Goal: Task Accomplishment & Management: Use online tool/utility

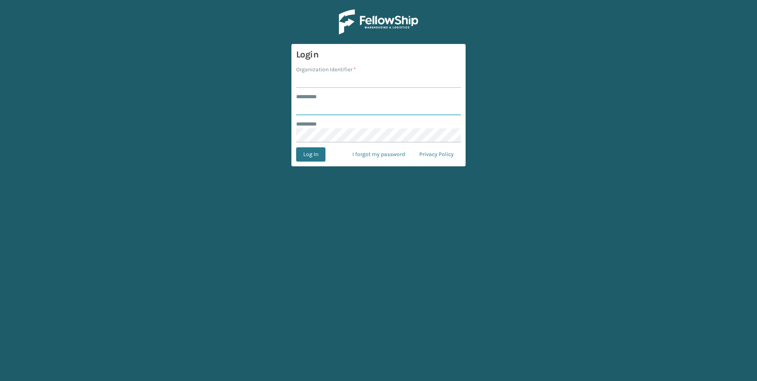
type input "***"
click at [316, 78] on input "Organization Identifier *" at bounding box center [378, 81] width 165 height 14
type input "Fellowship - West"
click at [318, 150] on button "Log In" at bounding box center [310, 154] width 29 height 14
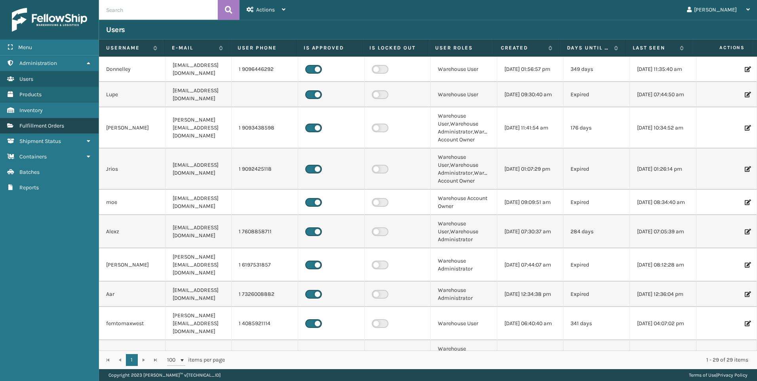
click at [37, 124] on span "Fulfillment Orders" at bounding box center [41, 125] width 45 height 7
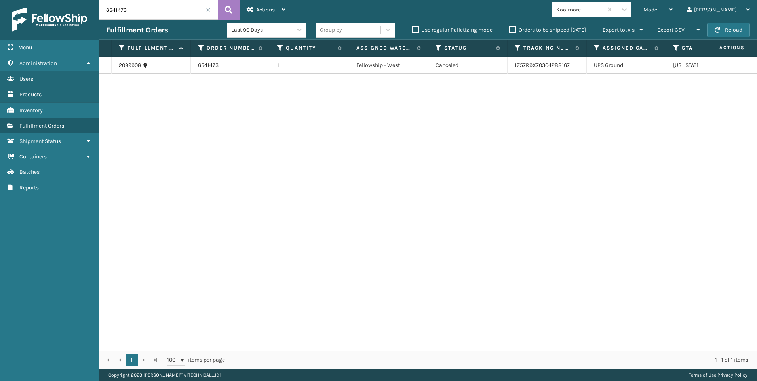
click at [207, 9] on span at bounding box center [208, 10] width 5 height 5
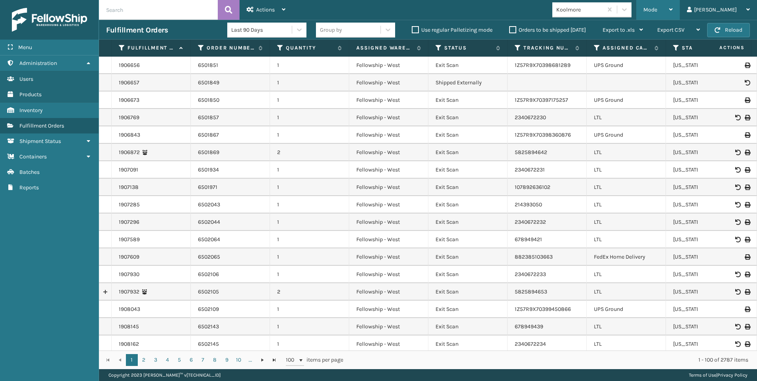
click at [657, 13] on span "Mode" at bounding box center [650, 9] width 14 height 7
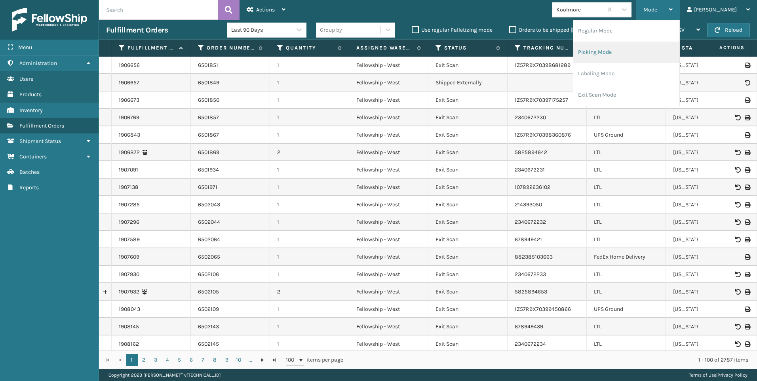
click at [658, 50] on li "Picking Mode" at bounding box center [626, 52] width 106 height 21
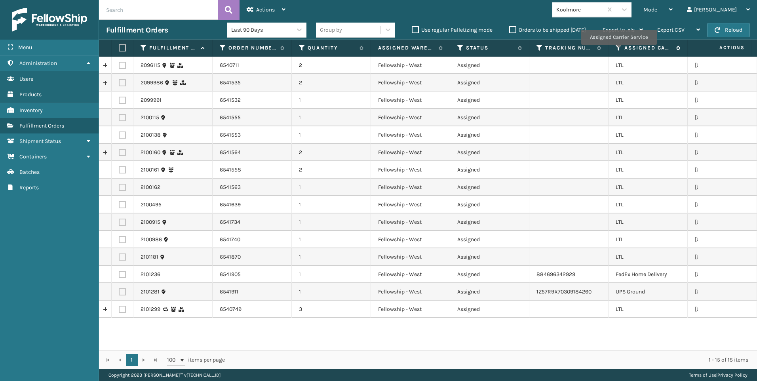
click at [619, 49] on icon at bounding box center [619, 47] width 6 height 7
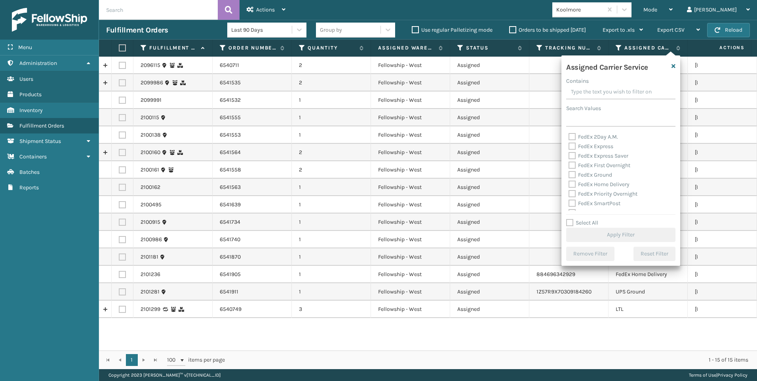
scroll to position [79, 0]
click at [584, 170] on label "LTL" at bounding box center [577, 170] width 17 height 7
click at [569, 170] on input "LTL" at bounding box center [569, 168] width 0 height 5
checkbox input "true"
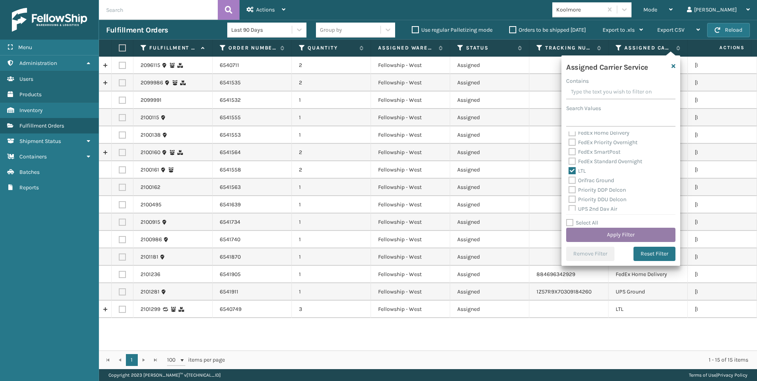
click at [598, 235] on button "Apply Filter" at bounding box center [620, 235] width 109 height 14
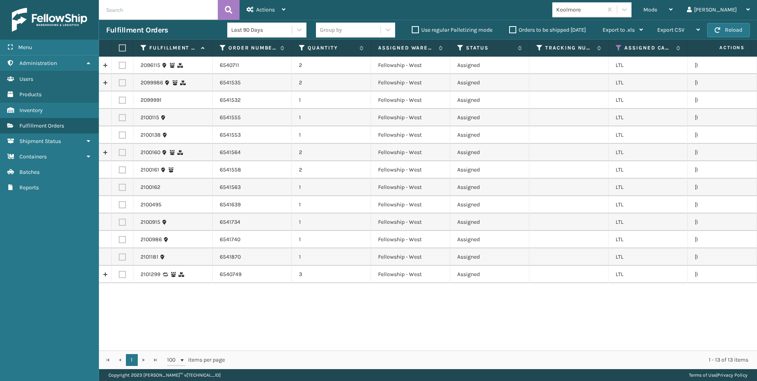
click at [119, 48] on label at bounding box center [121, 47] width 5 height 7
click at [119, 48] on input "checkbox" at bounding box center [119, 48] width 0 height 5
checkbox input "true"
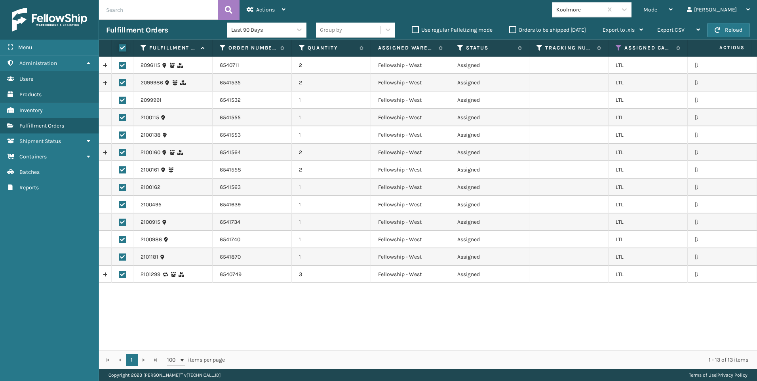
checkbox input "true"
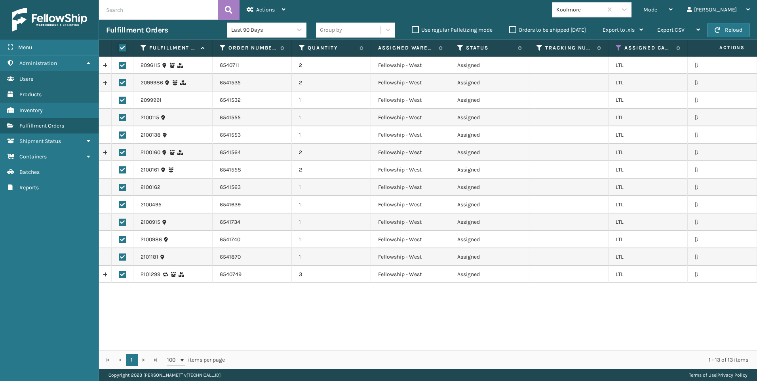
checkbox input "true"
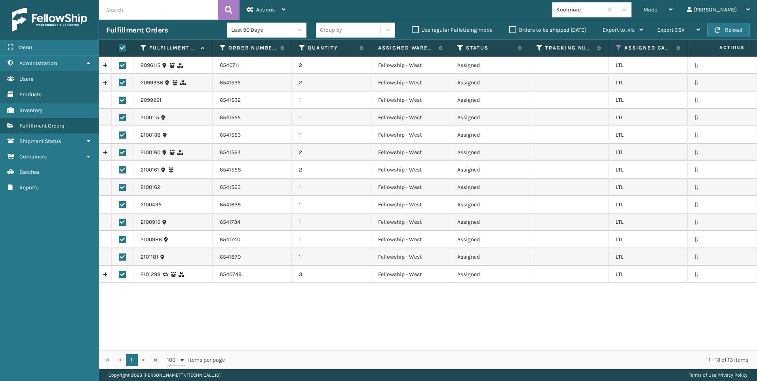
checkbox input "true"
click at [264, 4] on div "Actions" at bounding box center [266, 10] width 39 height 20
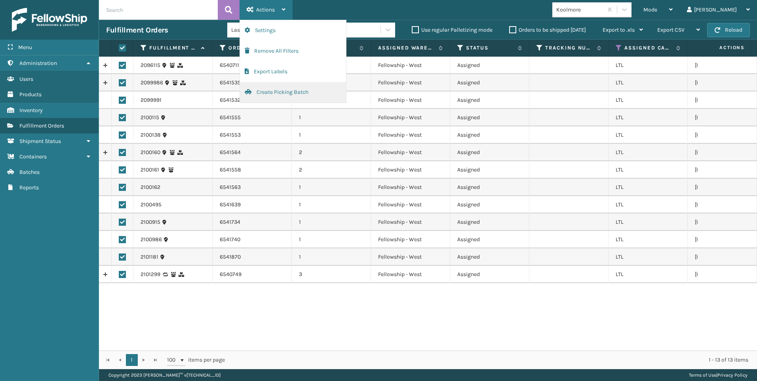
click at [290, 95] on button "Create Picking Batch" at bounding box center [293, 92] width 106 height 21
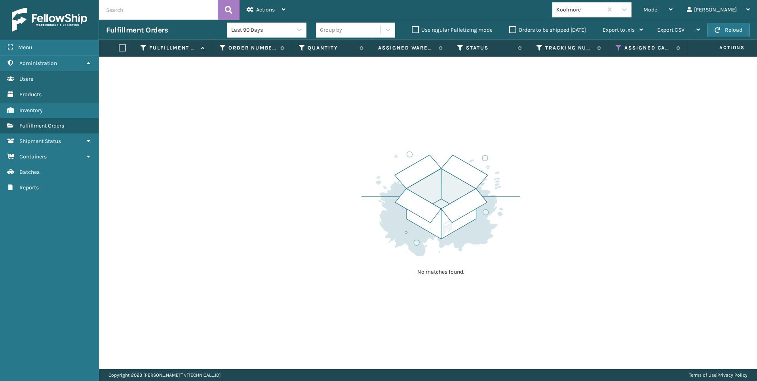
click at [624, 18] on div "Mode Regular Mode Picking Mode Labeling Mode Exit Scan Mode Koolmore Liz Log Out" at bounding box center [525, 10] width 464 height 20
click at [603, 12] on div "Koolmore" at bounding box center [579, 10] width 47 height 8
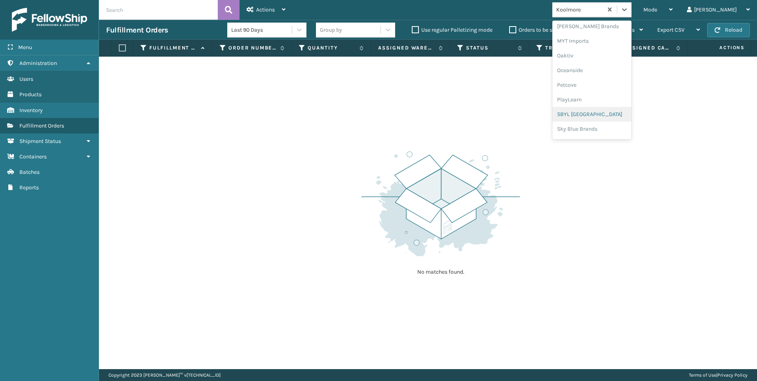
scroll to position [397, 0]
click at [616, 124] on div "Sunn Brands" at bounding box center [591, 130] width 79 height 15
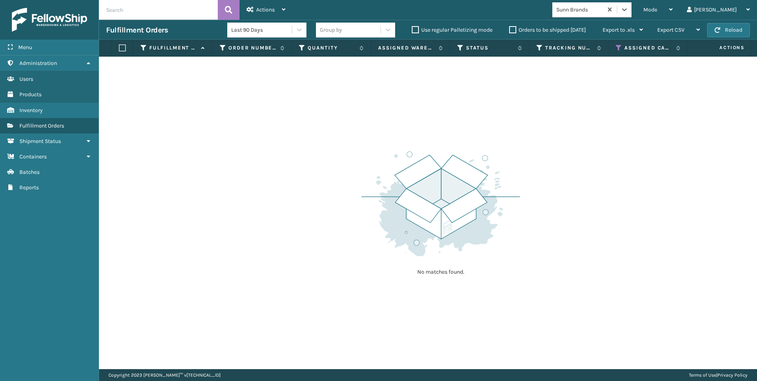
click at [603, 8] on div "Sunn Brands" at bounding box center [579, 10] width 47 height 8
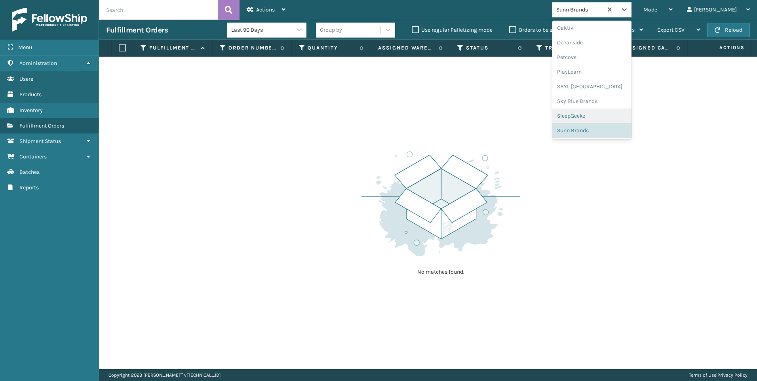
click at [615, 110] on div "SleepGeekz" at bounding box center [591, 115] width 79 height 15
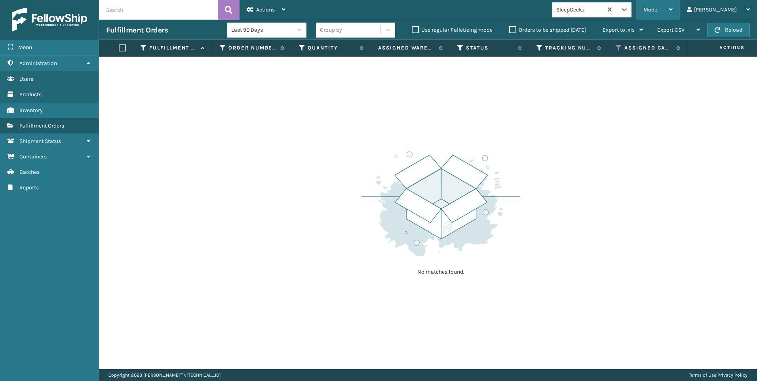
click at [657, 7] on span "Mode" at bounding box center [650, 9] width 14 height 7
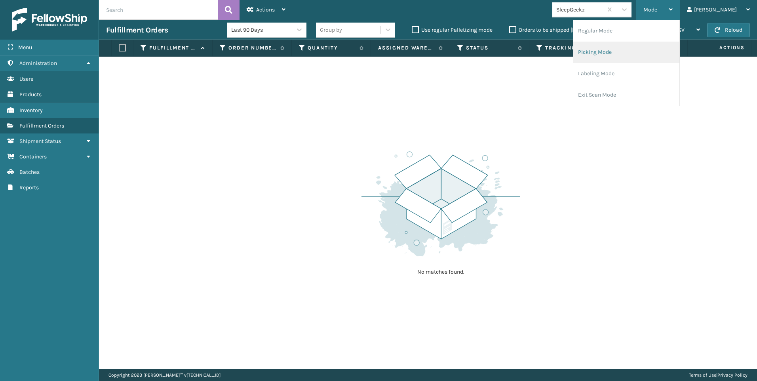
click at [627, 53] on li "Picking Mode" at bounding box center [626, 52] width 106 height 21
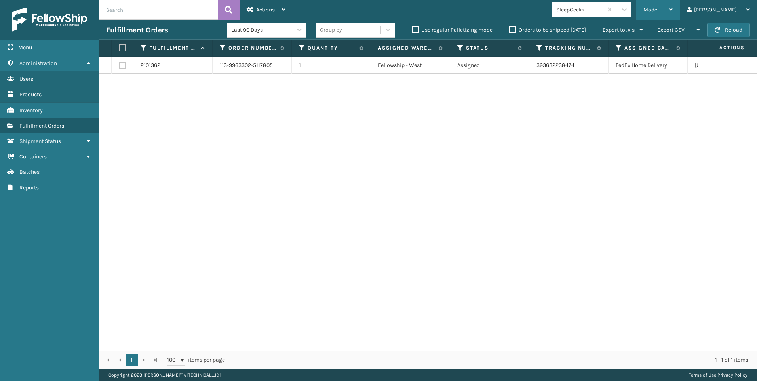
drag, startPoint x: 710, startPoint y: 5, endPoint x: 681, endPoint y: 22, distance: 33.9
click at [680, 5] on div "Mode Regular Mode Picking Mode Labeling Mode Exit Scan Mode" at bounding box center [658, 10] width 44 height 20
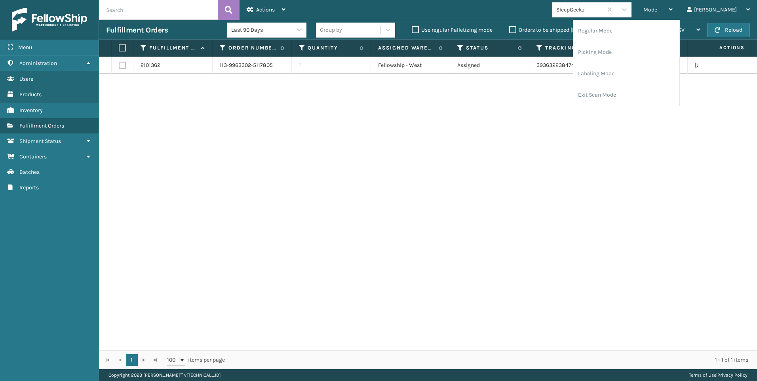
click at [603, 14] on div "SleepGeekz" at bounding box center [577, 9] width 50 height 13
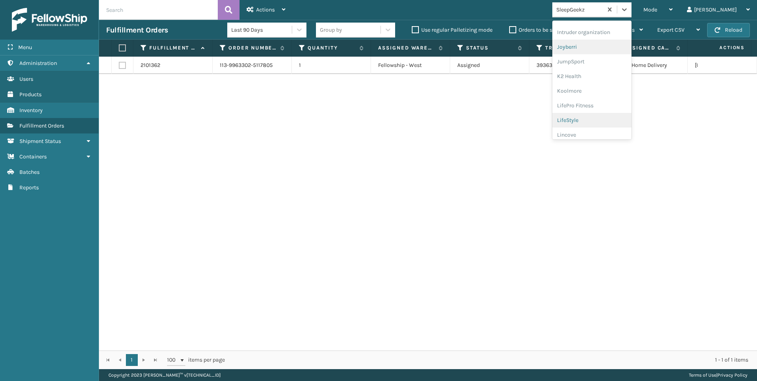
scroll to position [238, 0]
click at [620, 72] on div "Koolmore" at bounding box center [591, 70] width 79 height 15
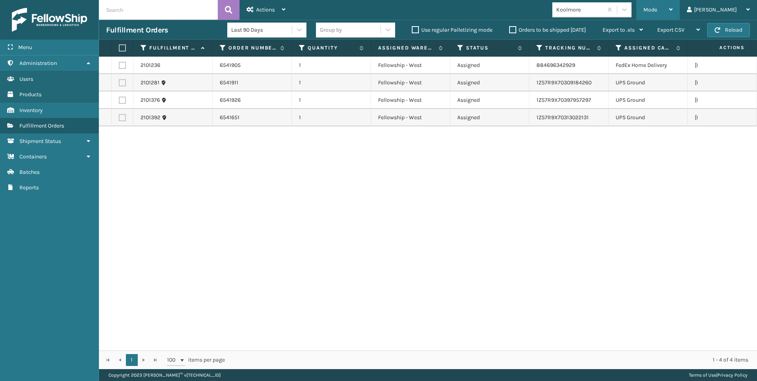
click at [673, 17] on div "Mode" at bounding box center [657, 10] width 29 height 20
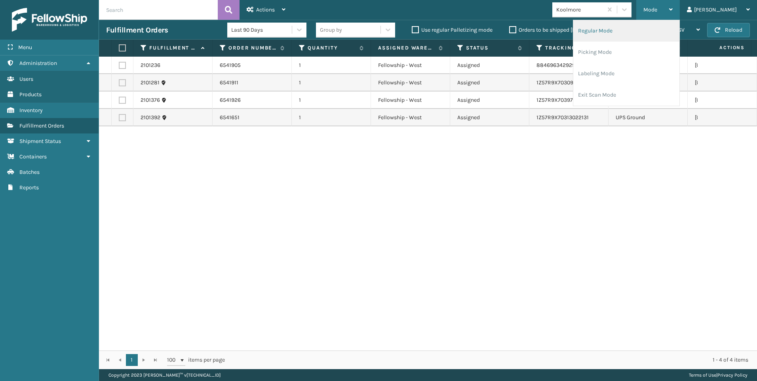
click at [670, 35] on li "Regular Mode" at bounding box center [626, 30] width 106 height 21
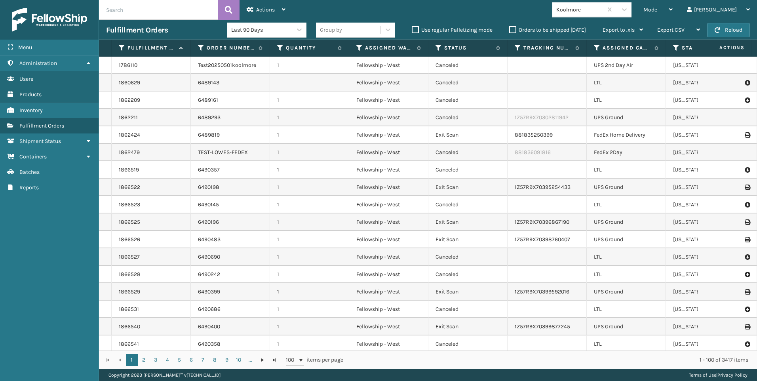
click at [158, 21] on div "Fulfillment Orders Last 90 Days Group by Use regular Palletizing mode Orders to…" at bounding box center [428, 30] width 658 height 20
click at [154, 19] on input "text" at bounding box center [158, 10] width 119 height 20
paste input "2096115"
click at [224, 10] on button at bounding box center [229, 10] width 22 height 20
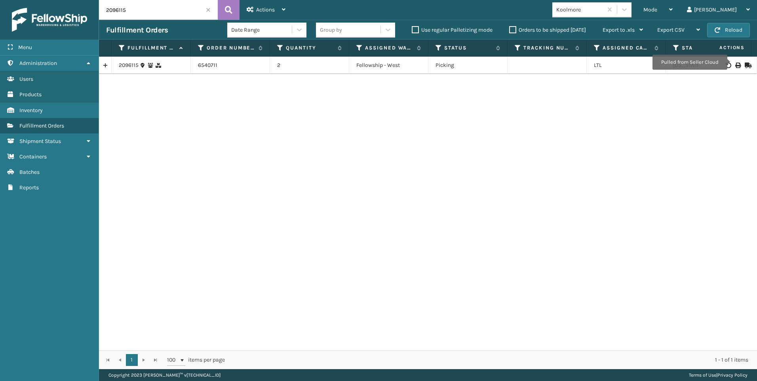
click at [732, 62] on td at bounding box center [727, 65] width 59 height 17
click at [735, 64] on icon at bounding box center [737, 66] width 5 height 6
drag, startPoint x: 140, startPoint y: 11, endPoint x: 6, endPoint y: 18, distance: 134.0
click at [19, 0] on div "Menu Administration Users Products Inventory Fulfillment Orders Shipment Status…" at bounding box center [378, 0] width 757 height 0
paste input "101299"
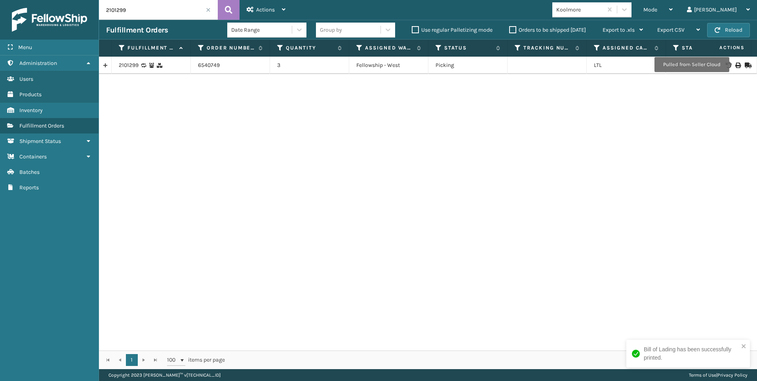
click at [735, 65] on icon at bounding box center [737, 66] width 5 height 6
drag, startPoint x: 157, startPoint y: 10, endPoint x: 0, endPoint y: 27, distance: 157.7
click at [0, 27] on html "Bill of Lading has been successfully printed. Menu Administration Users Product…" at bounding box center [378, 190] width 757 height 381
paste input "099991"
click at [735, 66] on icon at bounding box center [737, 66] width 5 height 6
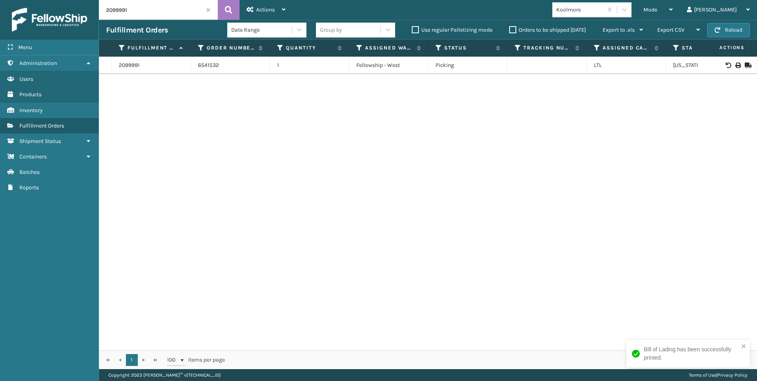
click at [170, 24] on div "Fulfillment Orders Date Range Group by Use regular Palletizing mode Orders to b…" at bounding box center [428, 30] width 658 height 20
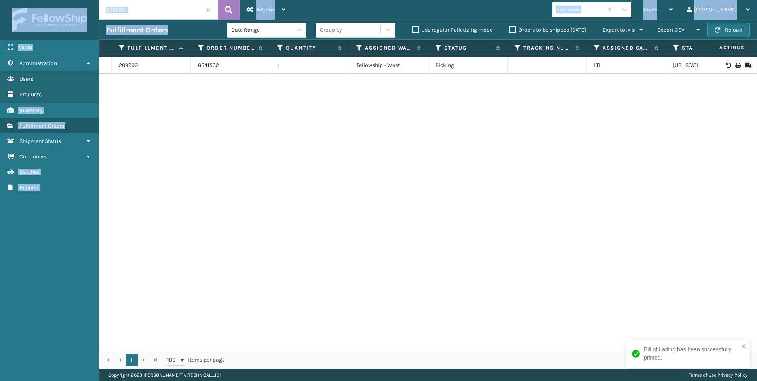
drag, startPoint x: 168, startPoint y: 20, endPoint x: 79, endPoint y: 18, distance: 89.1
click at [79, 0] on div "Menu Administration Users Products Inventory Fulfillment Orders Shipment Status…" at bounding box center [378, 0] width 757 height 0
drag, startPoint x: 79, startPoint y: 18, endPoint x: 154, endPoint y: 15, distance: 75.3
drag, startPoint x: 154, startPoint y: 15, endPoint x: 127, endPoint y: 13, distance: 26.6
click at [108, 17] on input "2099991" at bounding box center [158, 10] width 119 height 20
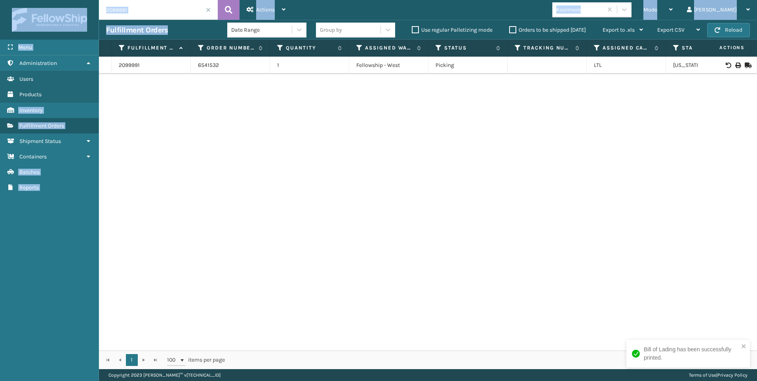
click at [166, 13] on input "2099991" at bounding box center [158, 10] width 119 height 20
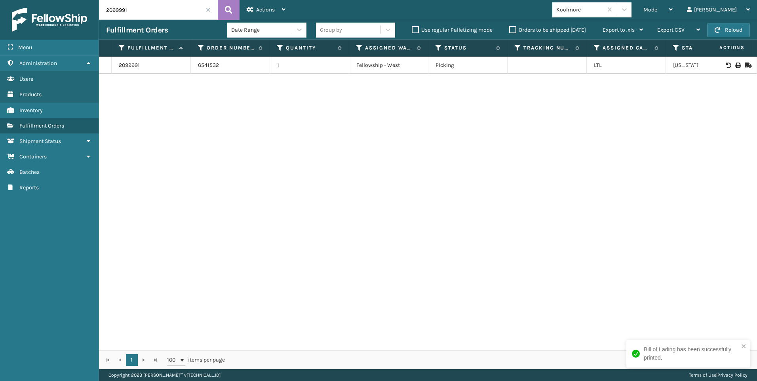
click at [166, 13] on input "2099991" at bounding box center [158, 10] width 119 height 20
paste input "86"
click at [232, 6] on icon at bounding box center [229, 10] width 8 height 12
click at [735, 63] on icon at bounding box center [737, 66] width 5 height 6
drag, startPoint x: 159, startPoint y: 8, endPoint x: 87, endPoint y: 6, distance: 71.7
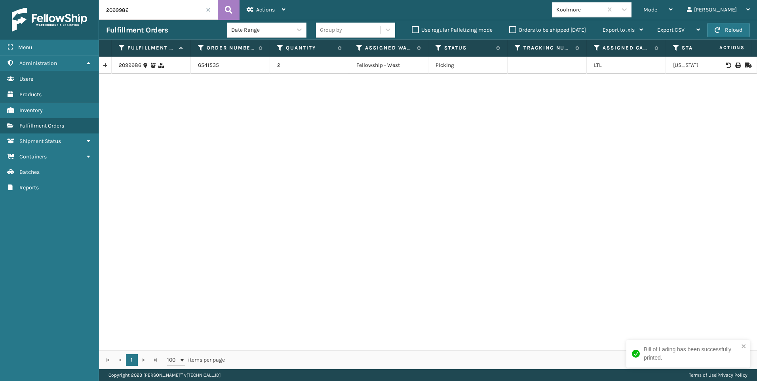
click at [54, 0] on div "Menu Administration Users Products Inventory Fulfillment Orders Shipment Status…" at bounding box center [378, 0] width 757 height 0
paste input "100138"
click at [241, 5] on div "Actions Settings Remove All Filters Export Labels Bulk Print Close Out Palletiz…" at bounding box center [266, 10] width 53 height 20
click at [232, 6] on icon at bounding box center [229, 10] width 8 height 12
click at [735, 65] on icon at bounding box center [737, 66] width 5 height 6
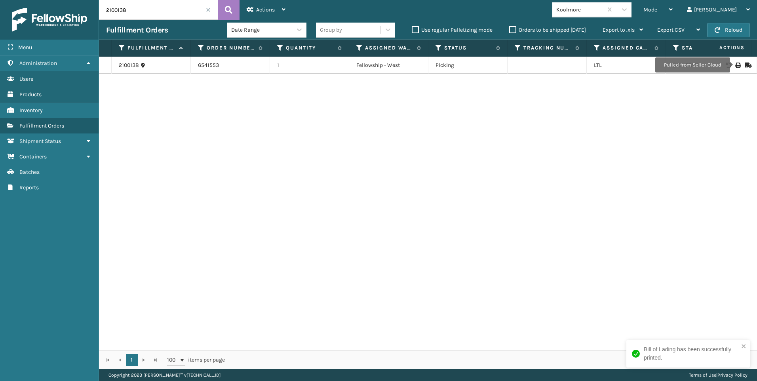
drag, startPoint x: -2, startPoint y: 13, endPoint x: 173, endPoint y: 7, distance: 175.1
click at [0, 13] on html "Bill of Lading has been successfully printed. Menu Administration Users Product…" at bounding box center [378, 190] width 757 height 381
paste input "15"
click at [221, 9] on button at bounding box center [229, 10] width 22 height 20
click at [738, 67] on div at bounding box center [727, 66] width 45 height 6
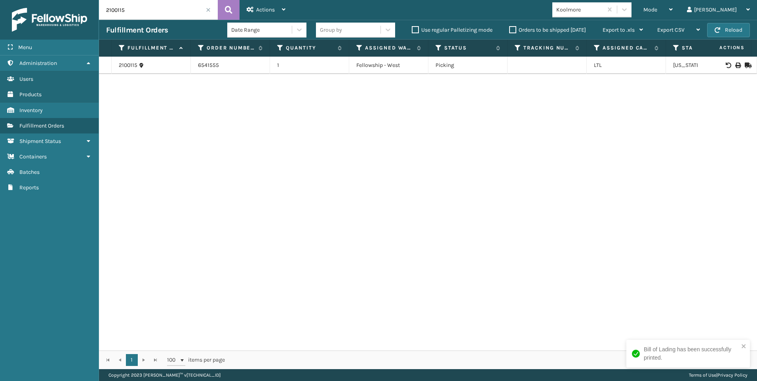
click at [736, 67] on div at bounding box center [727, 66] width 45 height 6
click at [736, 64] on div at bounding box center [727, 66] width 45 height 6
click at [737, 64] on div at bounding box center [727, 66] width 45 height 6
click at [735, 63] on icon at bounding box center [737, 66] width 5 height 6
drag, startPoint x: 101, startPoint y: 14, endPoint x: 108, endPoint y: 16, distance: 7.3
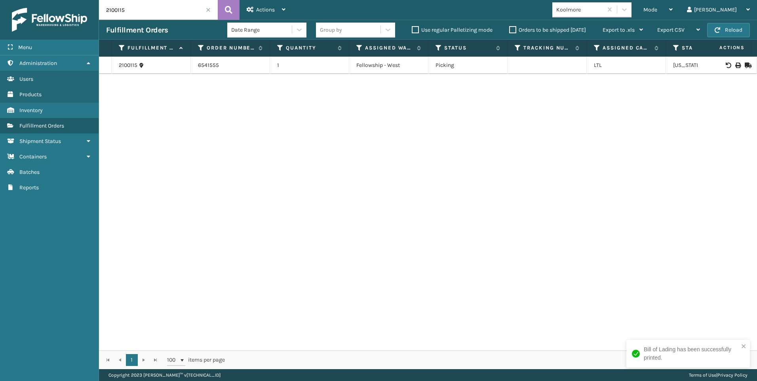
click at [35, 0] on div "Menu Administration Users Products Inventory Fulfillment Orders Shipment Status…" at bounding box center [378, 0] width 757 height 0
paste input "61"
click at [228, 4] on icon at bounding box center [229, 10] width 8 height 12
click at [732, 69] on td at bounding box center [727, 65] width 59 height 17
click at [735, 66] on icon at bounding box center [737, 66] width 5 height 6
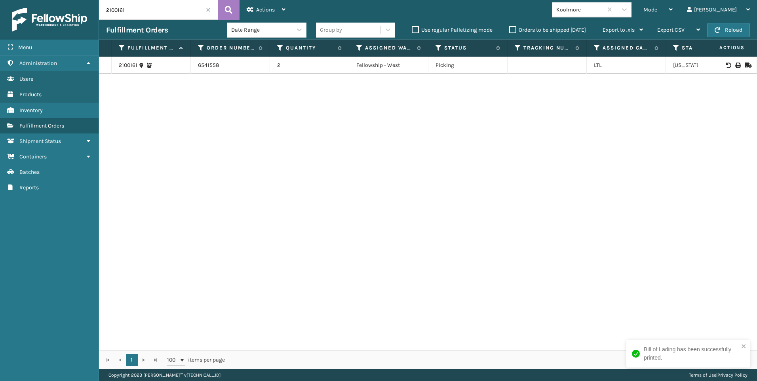
click at [57, 0] on div "Menu Administration Users Products Inventory Fulfillment Orders Shipment Status…" at bounding box center [378, 0] width 757 height 0
paste input "2"
type input "2100162"
click at [223, 3] on button at bounding box center [229, 10] width 22 height 20
click at [735, 63] on icon at bounding box center [737, 66] width 5 height 6
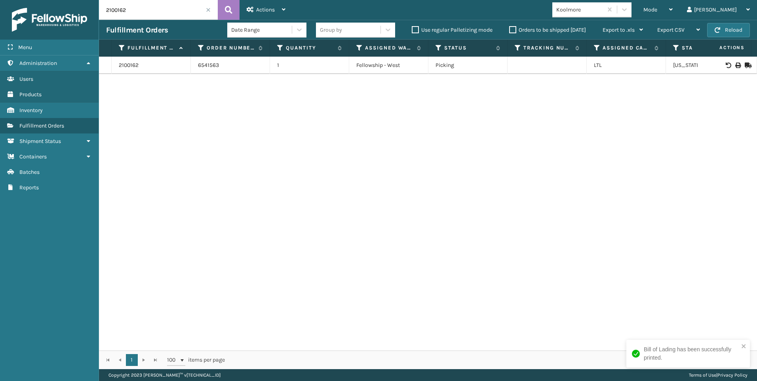
drag, startPoint x: 91, startPoint y: 21, endPoint x: 118, endPoint y: 19, distance: 27.4
click at [77, 0] on div "Menu Administration Users Products Inventory Fulfillment Orders Shipment Status…" at bounding box center [378, 0] width 757 height 0
click at [211, 10] on input "2100162" at bounding box center [158, 10] width 119 height 20
click at [209, 11] on span at bounding box center [208, 10] width 5 height 5
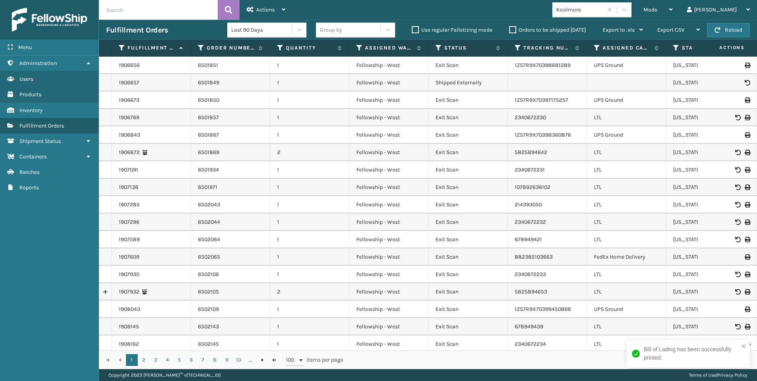
drag, startPoint x: 143, startPoint y: 12, endPoint x: 138, endPoint y: 13, distance: 5.2
click at [130, 15] on input "text" at bounding box center [158, 10] width 119 height 20
paste input "2100160"
click at [223, 19] on button at bounding box center [229, 10] width 22 height 20
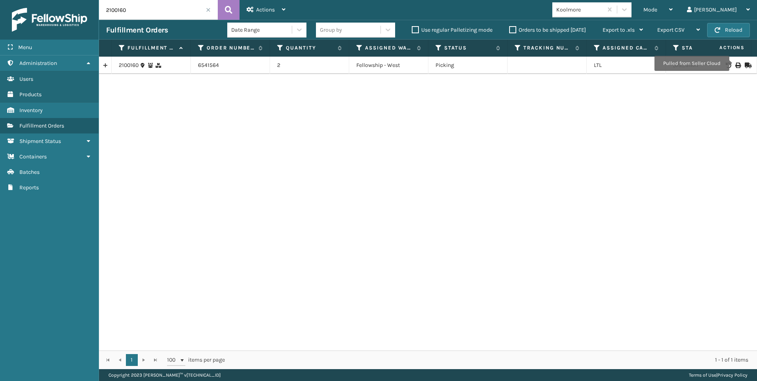
click at [735, 65] on icon at bounding box center [737, 66] width 5 height 6
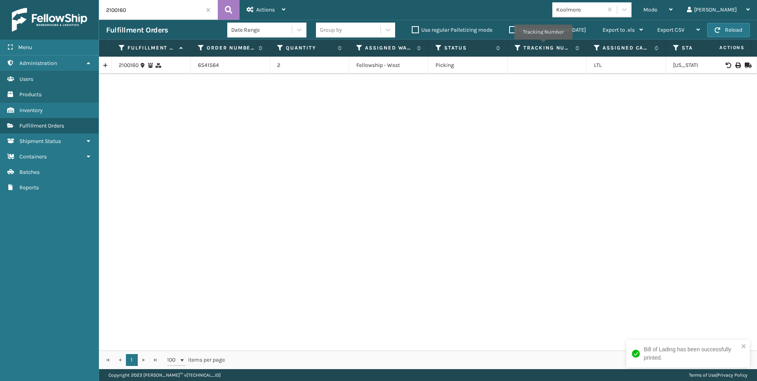
drag, startPoint x: 131, startPoint y: 12, endPoint x: 88, endPoint y: 24, distance: 44.7
click at [86, 0] on div "Menu Administration Users Products Inventory Fulfillment Orders Shipment Status…" at bounding box center [378, 0] width 757 height 0
paste input "495"
click at [231, 6] on icon at bounding box center [229, 10] width 8 height 12
click at [735, 63] on icon at bounding box center [737, 66] width 5 height 6
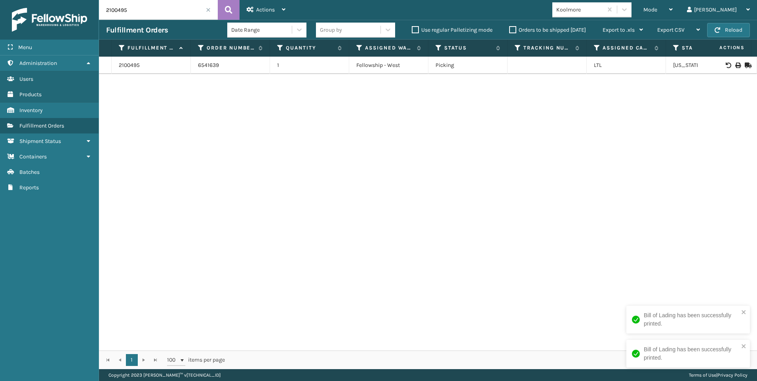
drag, startPoint x: 177, startPoint y: 6, endPoint x: 64, endPoint y: 32, distance: 116.6
click at [72, 0] on div "Menu Administration Users Products Inventory Fulfillment Orders Shipment Status…" at bounding box center [378, 0] width 757 height 0
drag, startPoint x: 137, startPoint y: 24, endPoint x: 135, endPoint y: 10, distance: 13.6
click at [133, 12] on input "2100495" at bounding box center [158, 10] width 119 height 20
drag, startPoint x: 135, startPoint y: 10, endPoint x: 106, endPoint y: 15, distance: 29.4
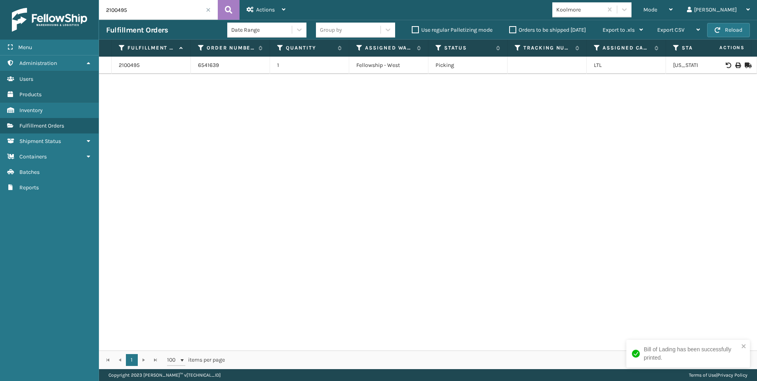
click at [84, 0] on div "Menu Administration Users Products Inventory Fulfillment Orders Shipment Status…" at bounding box center [378, 0] width 757 height 0
paste input "91"
click at [234, 8] on button at bounding box center [229, 10] width 22 height 20
click at [735, 65] on icon at bounding box center [737, 66] width 5 height 6
drag, startPoint x: 150, startPoint y: 17, endPoint x: 56, endPoint y: 20, distance: 94.7
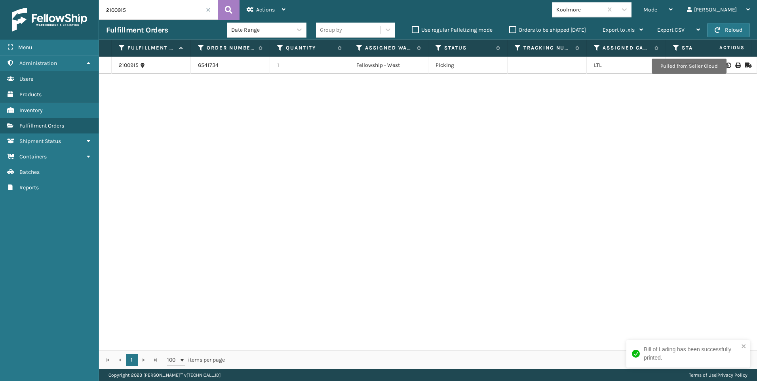
click at [102, 17] on input "2100915" at bounding box center [158, 10] width 119 height 20
paste input "86"
click at [221, 11] on button at bounding box center [229, 10] width 22 height 20
click at [728, 64] on div at bounding box center [727, 66] width 45 height 6
click at [735, 63] on icon at bounding box center [737, 66] width 5 height 6
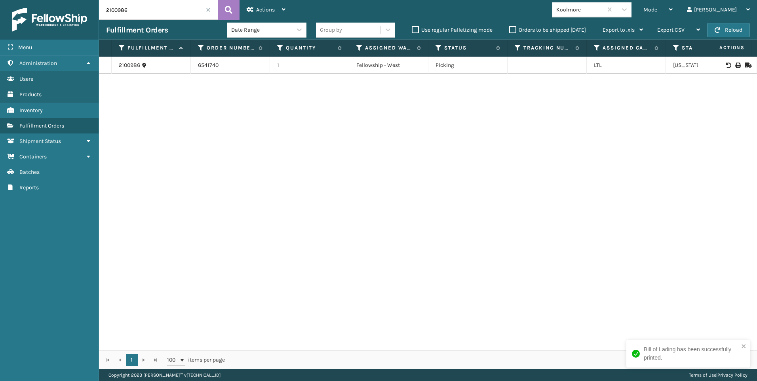
drag, startPoint x: 143, startPoint y: 12, endPoint x: 69, endPoint y: 15, distance: 74.5
click at [67, 0] on div "Menu Administration Users Products Inventory Fulfillment Orders Shipment Status…" at bounding box center [378, 0] width 757 height 0
paste input "1181"
type input "2101181"
click at [228, 8] on icon at bounding box center [229, 10] width 8 height 12
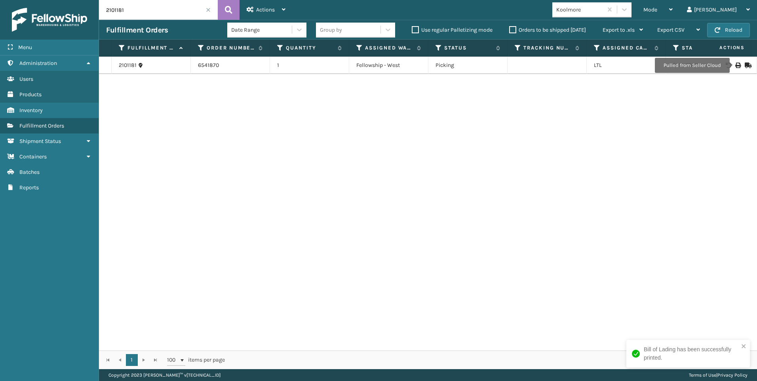
click at [735, 65] on icon at bounding box center [737, 66] width 5 height 6
